Goal: Transaction & Acquisition: Purchase product/service

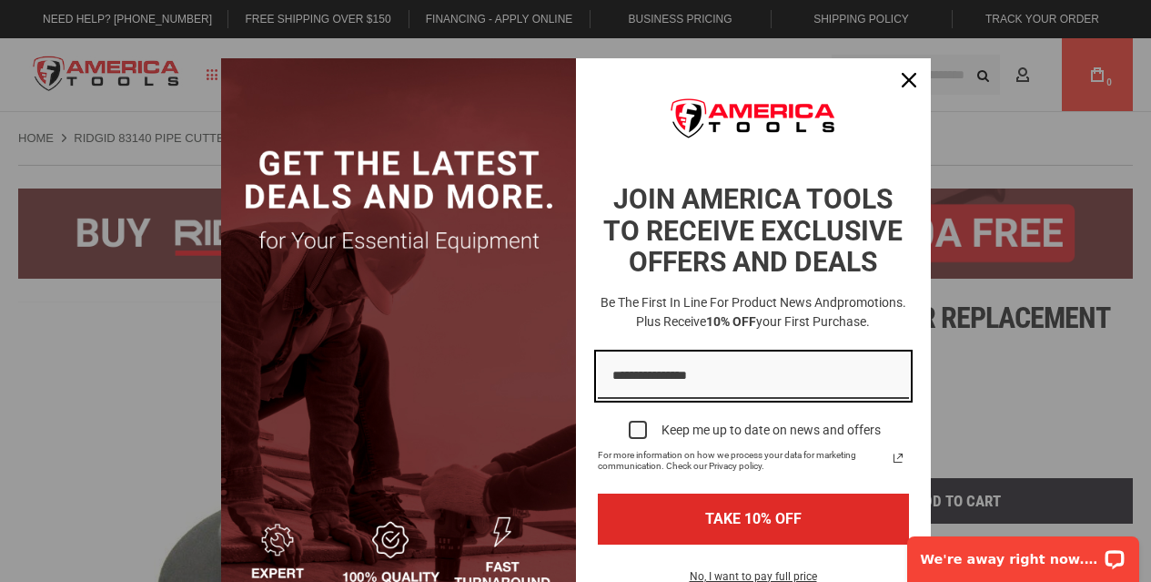
click at [703, 381] on input "Email field" at bounding box center [753, 376] width 311 height 46
type input "**********"
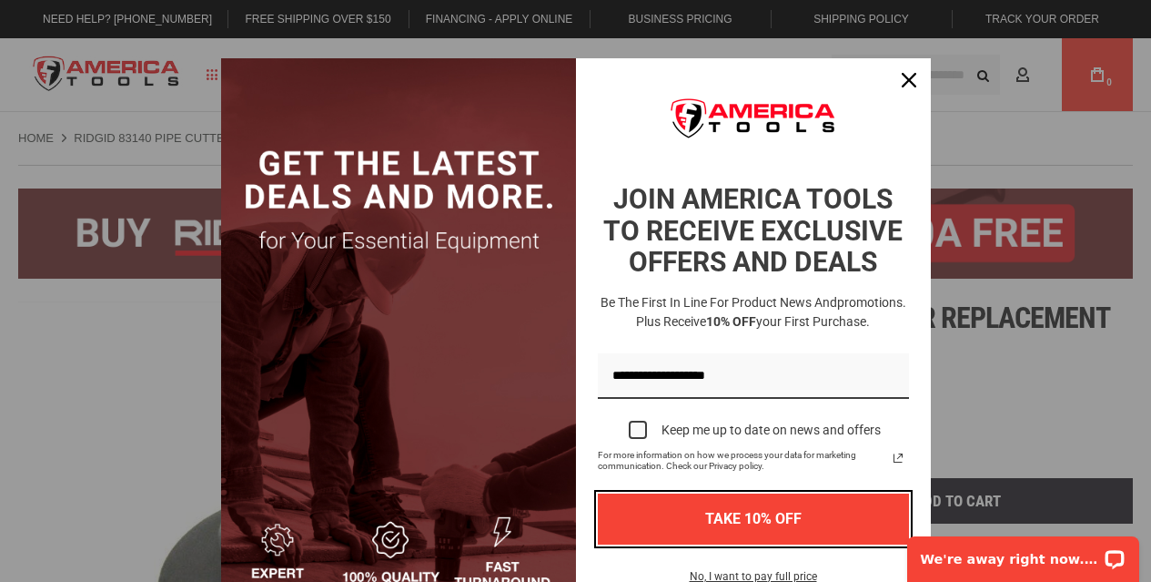
click at [747, 516] on button "TAKE 10% OFF" at bounding box center [753, 518] width 311 height 50
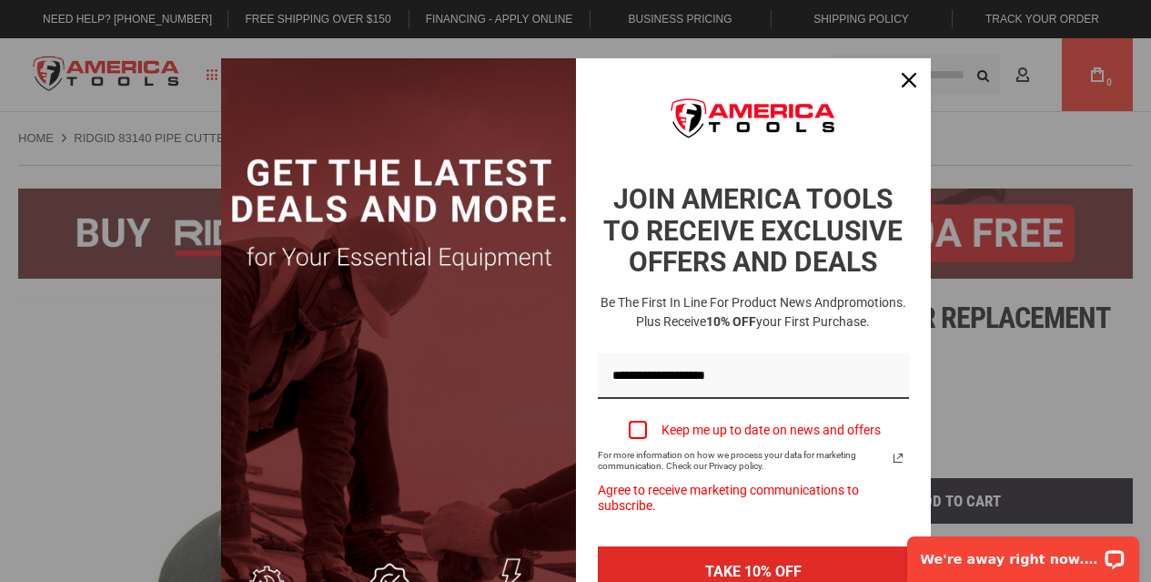
click at [640, 437] on label "Keep me up to date on news and offers" at bounding box center [753, 430] width 311 height 40
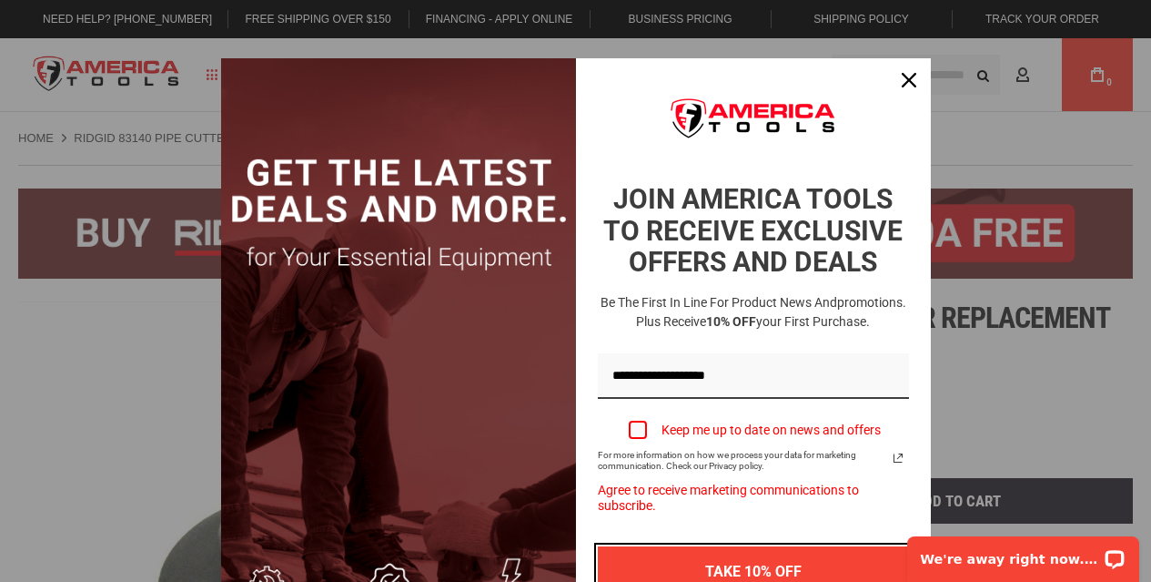
click at [713, 565] on button "TAKE 10% OFF" at bounding box center [753, 571] width 311 height 50
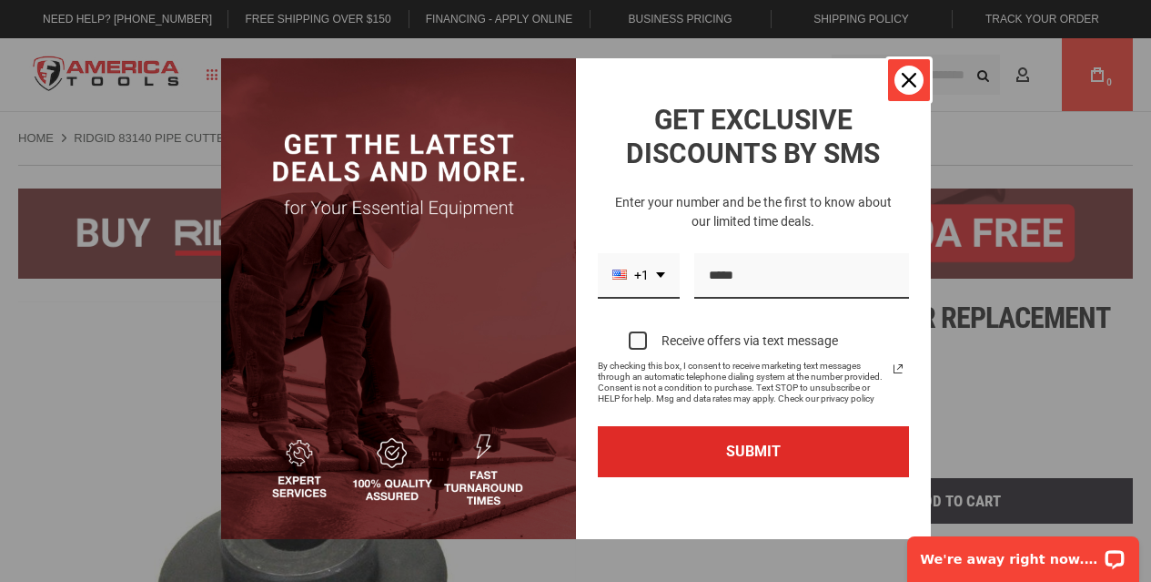
click at [902, 81] on icon "close icon" at bounding box center [909, 80] width 15 height 15
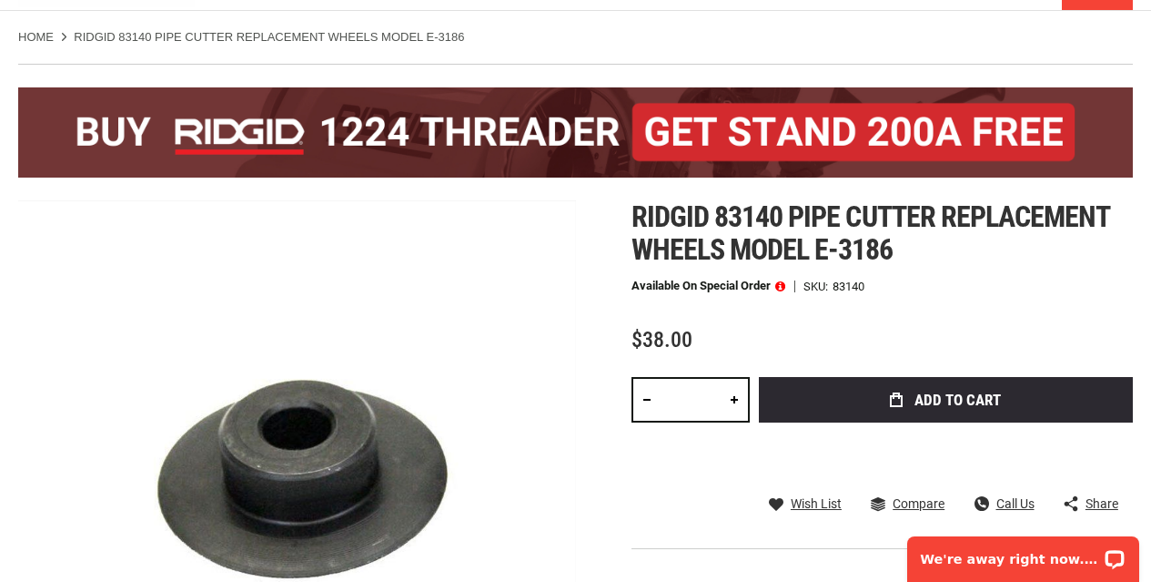
scroll to position [182, 0]
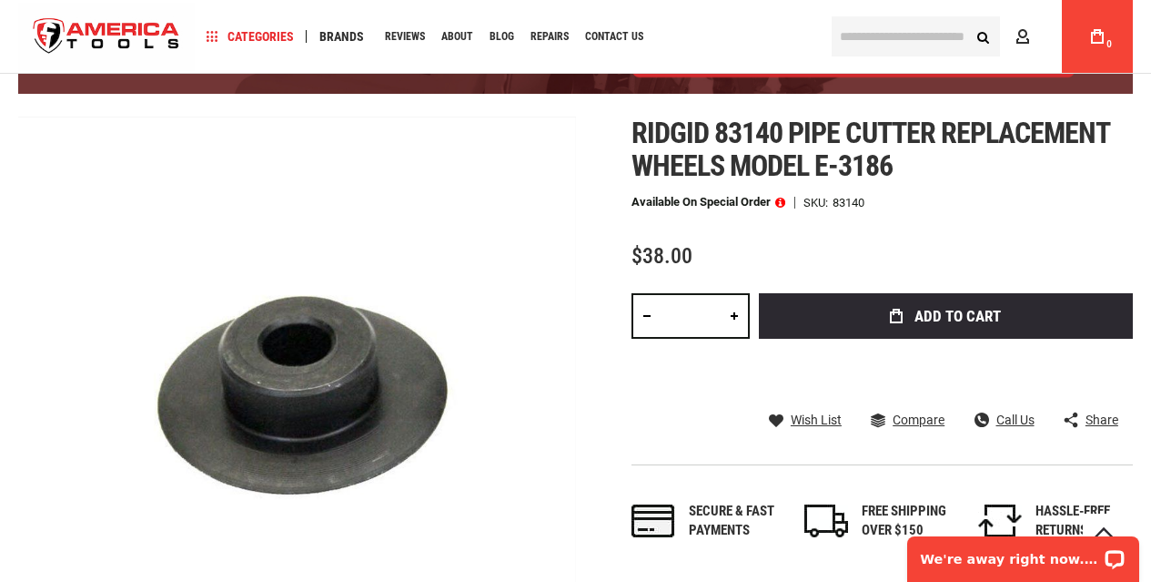
click at [705, 314] on input "*" at bounding box center [691, 316] width 118 height 46
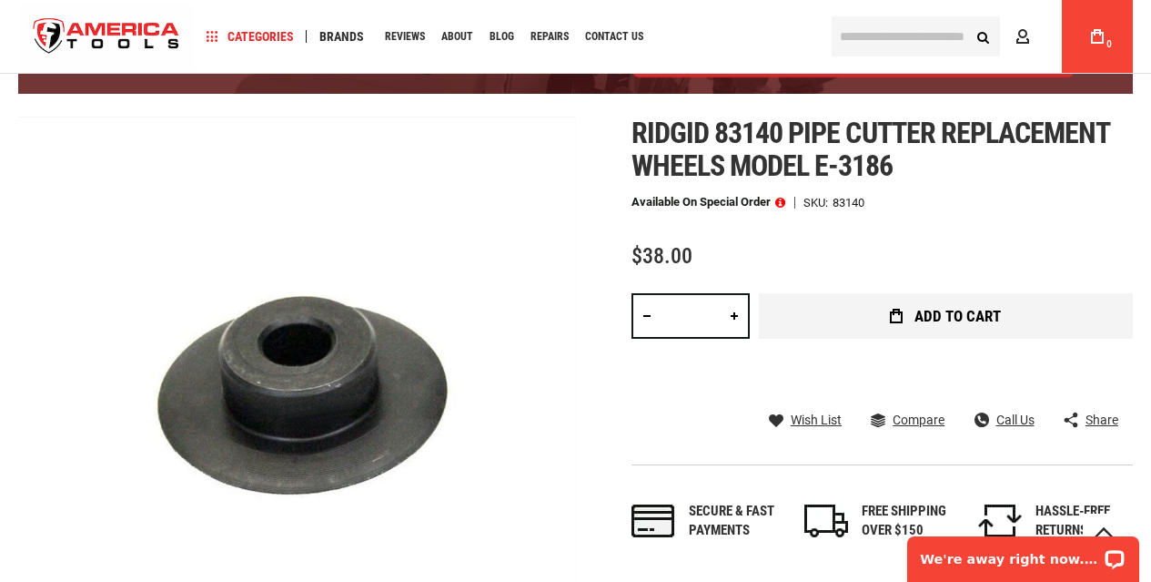
click at [879, 322] on button "Add to Cart" at bounding box center [946, 316] width 374 height 46
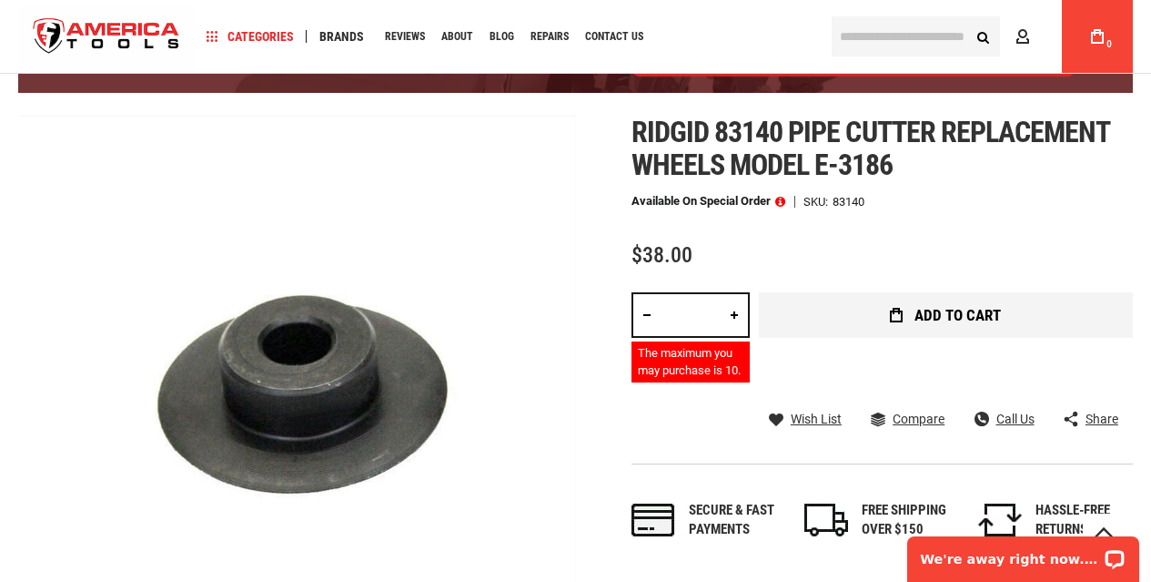
scroll to position [184, 0]
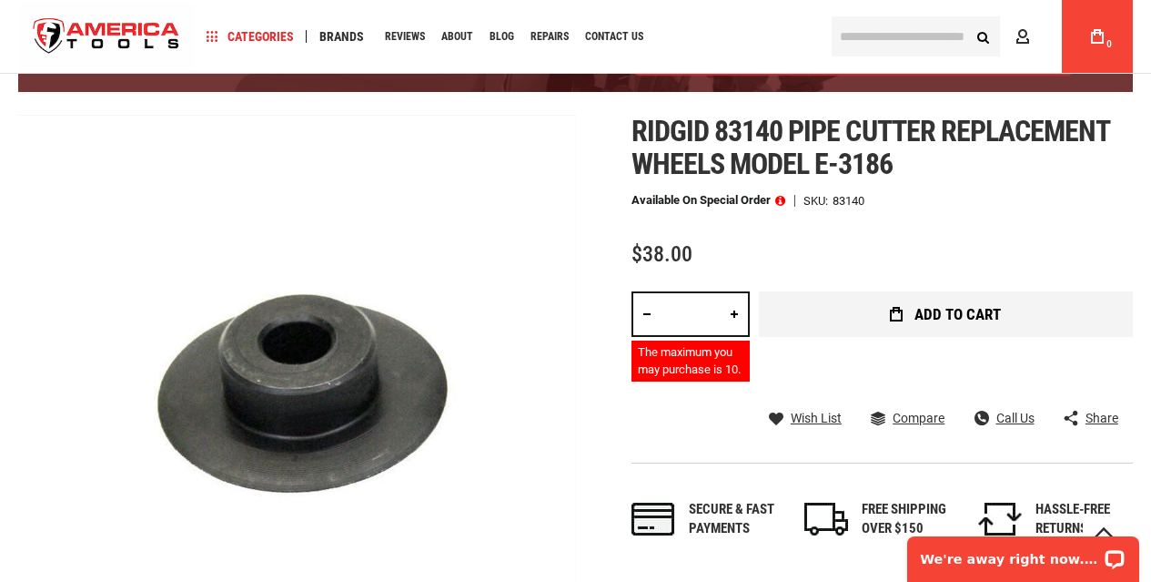
type input "*"
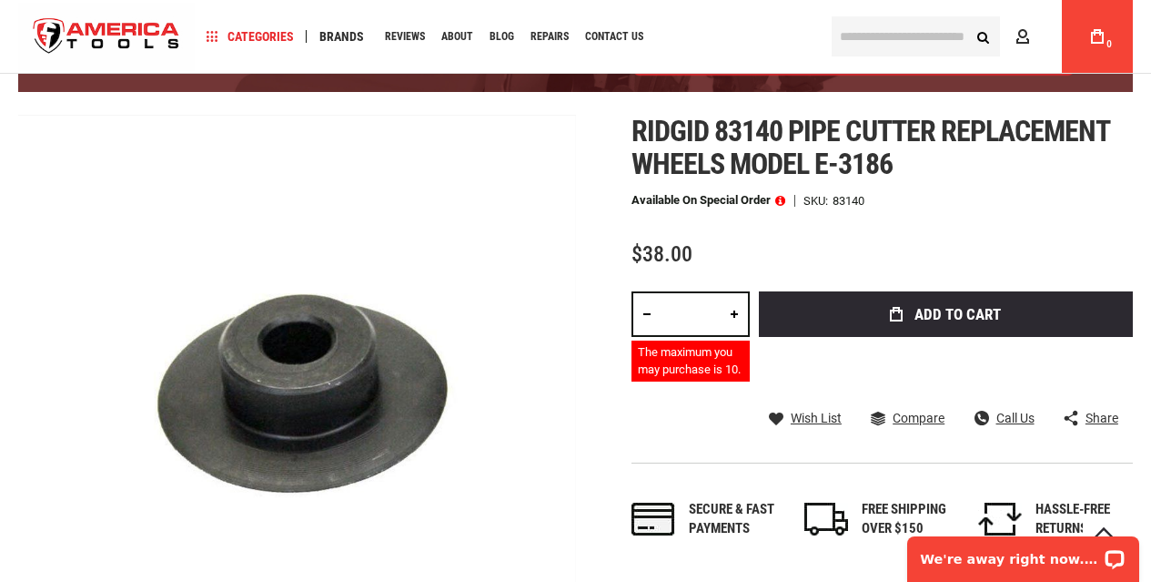
type input "*"
click at [872, 289] on div "Ridgid 83140 pipe cutter replacement wheels model e-3186 Available on Special O…" at bounding box center [883, 345] width 502 height 461
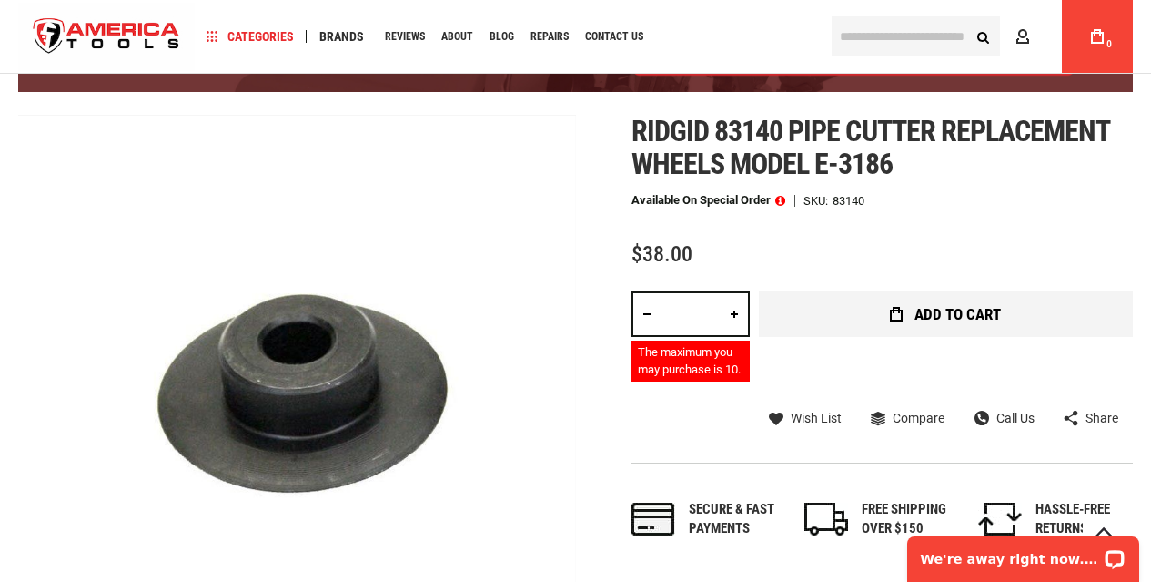
click at [884, 321] on button "Add to Cart" at bounding box center [946, 314] width 374 height 46
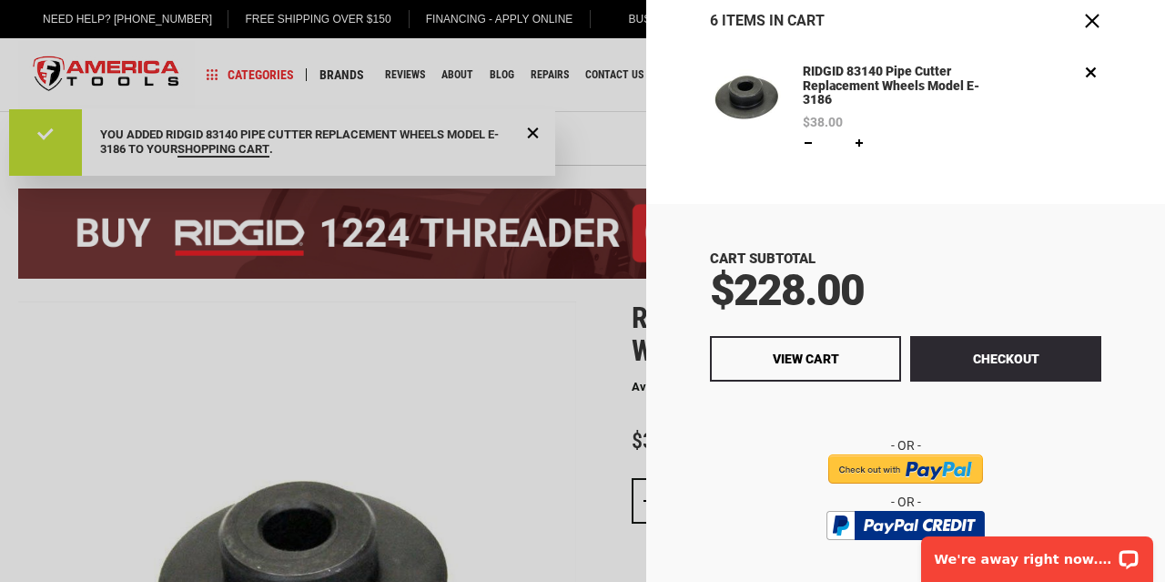
scroll to position [122, 0]
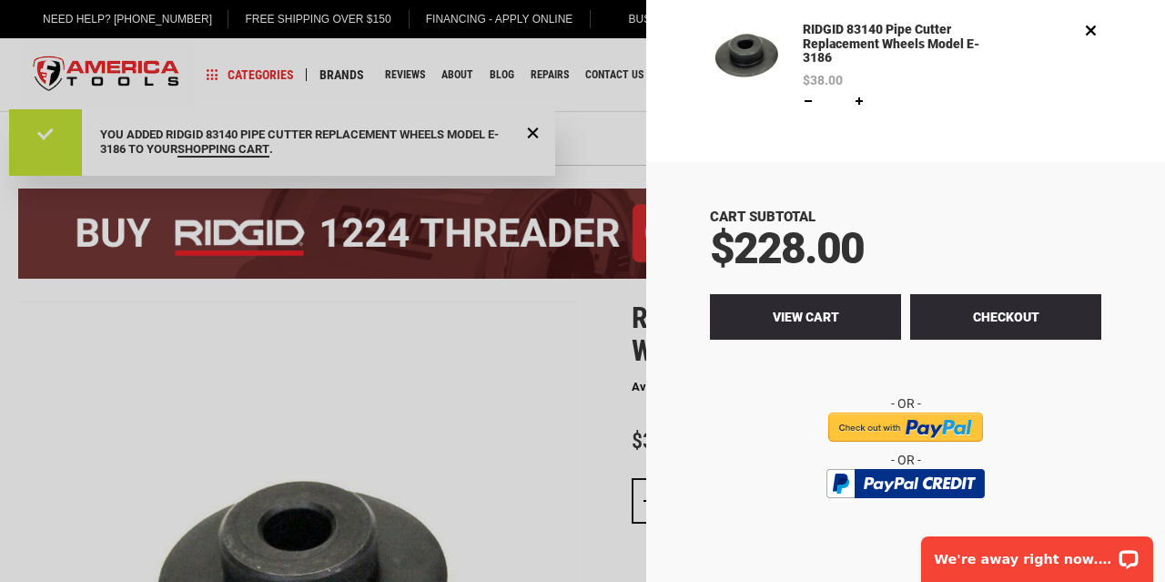
click at [847, 309] on link "View Cart" at bounding box center [805, 317] width 191 height 46
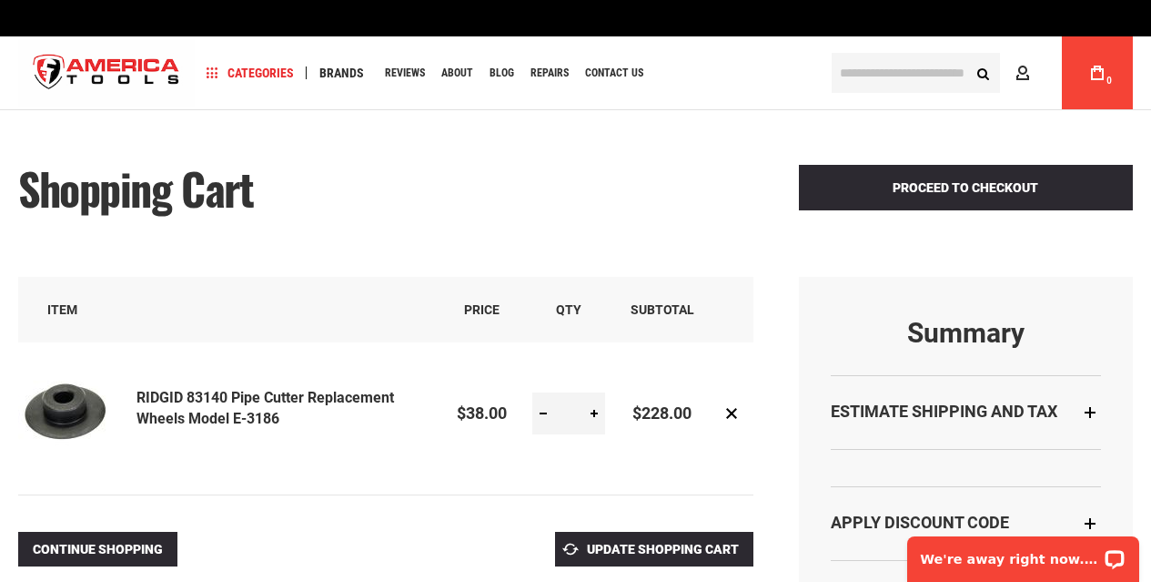
click at [99, 71] on img "store logo" at bounding box center [106, 73] width 177 height 68
